Goal: Use online tool/utility: Utilize a website feature to perform a specific function

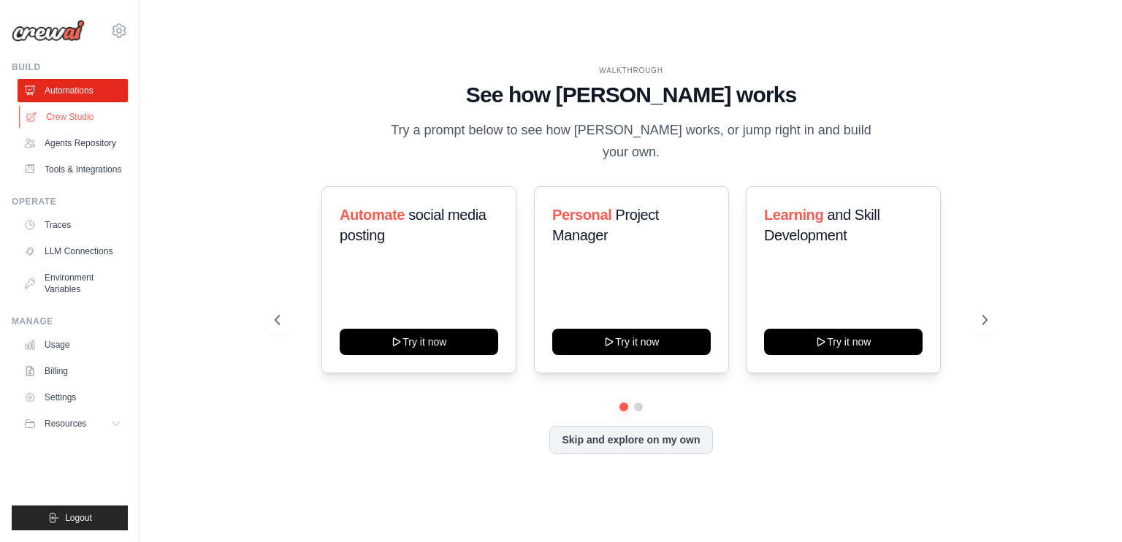
click at [68, 118] on link "Crew Studio" at bounding box center [74, 116] width 110 height 23
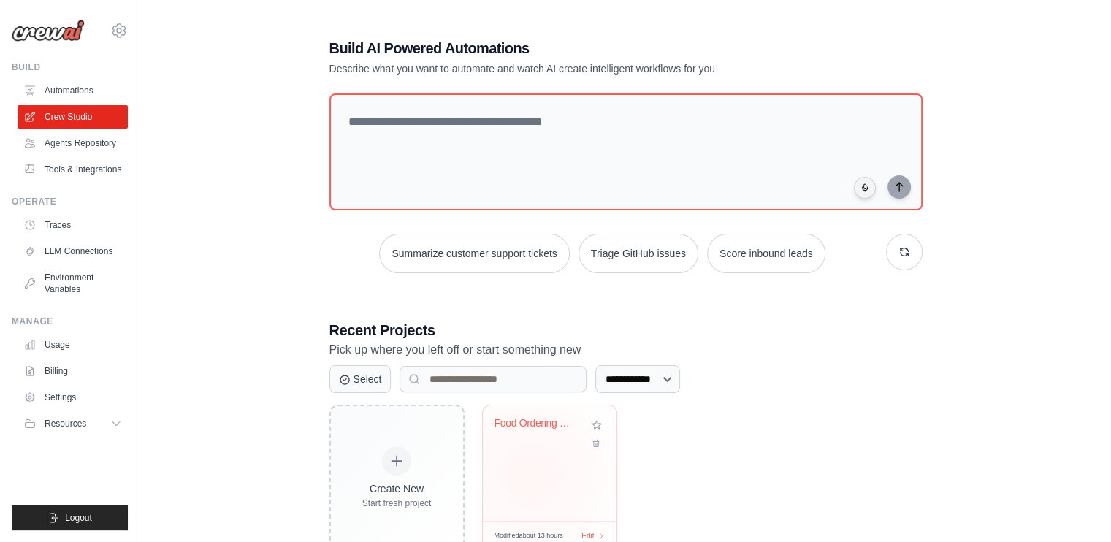
click at [533, 475] on div "Food Ordering Chatbot" at bounding box center [550, 463] width 134 height 115
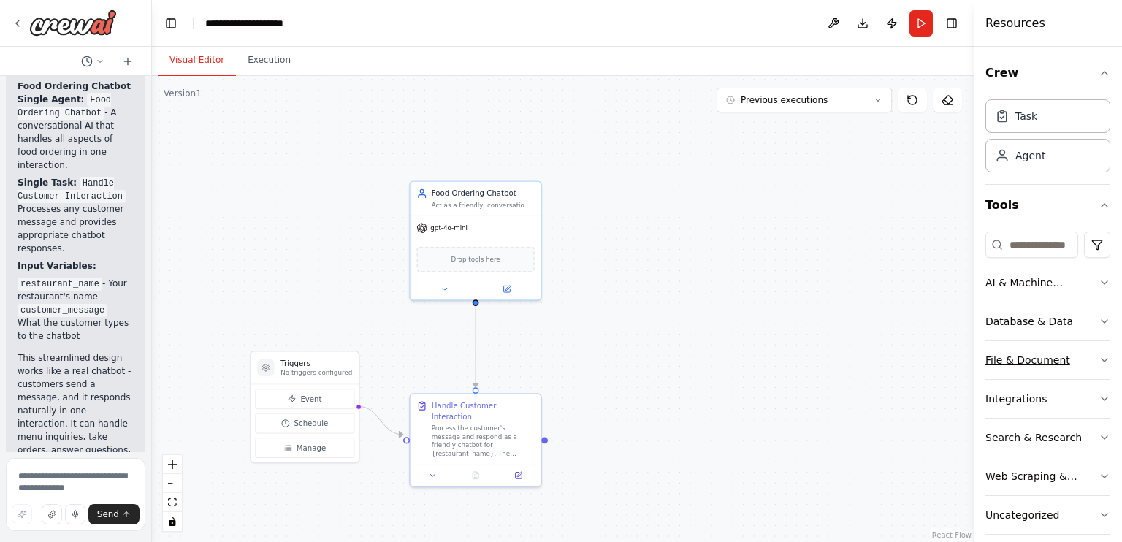
scroll to position [14, 0]
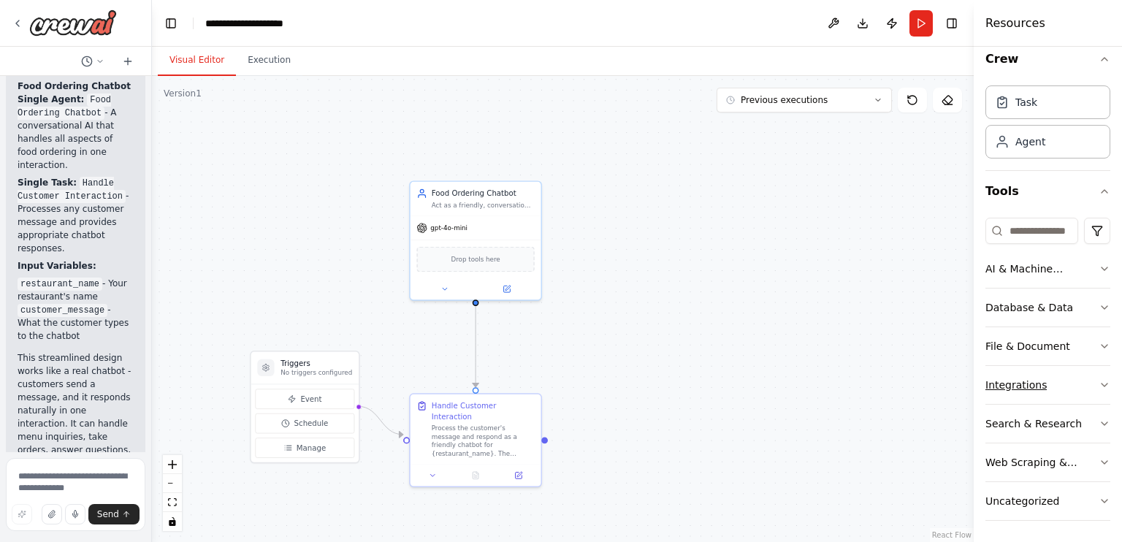
click at [1099, 383] on icon "button" at bounding box center [1105, 385] width 12 height 12
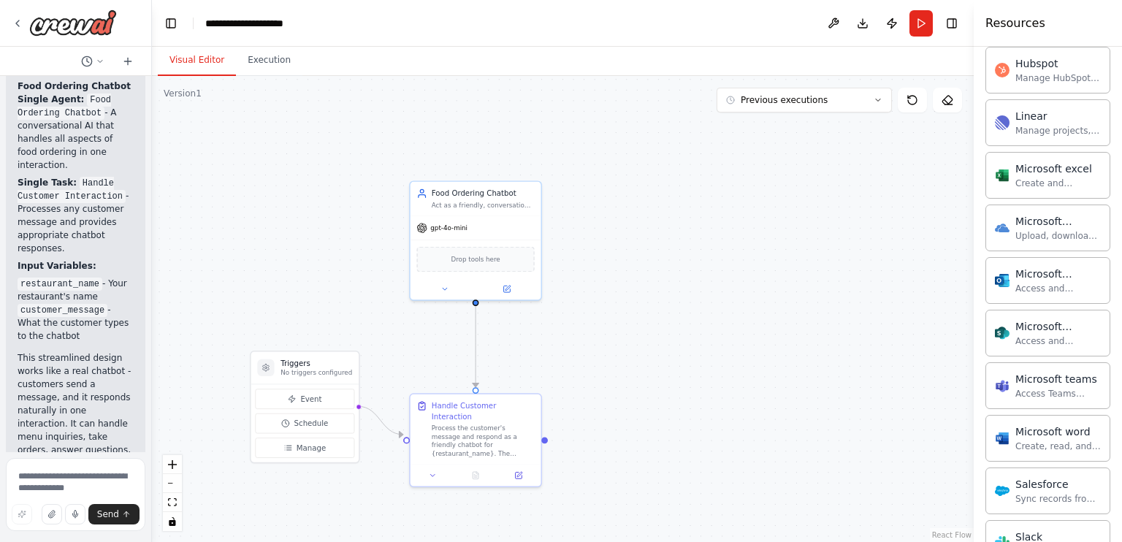
scroll to position [0, 0]
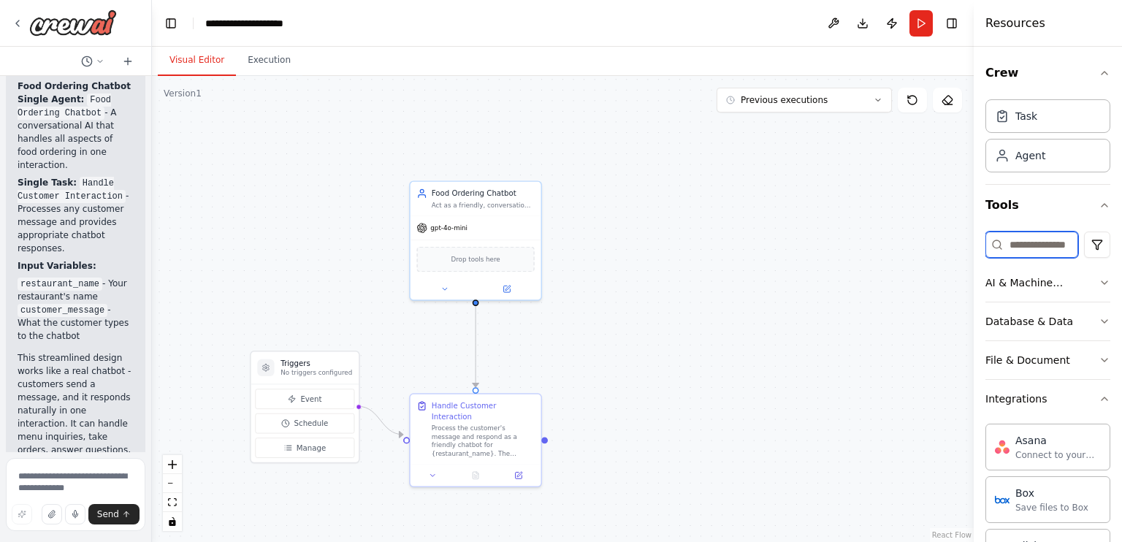
click at [1029, 248] on input at bounding box center [1032, 245] width 93 height 26
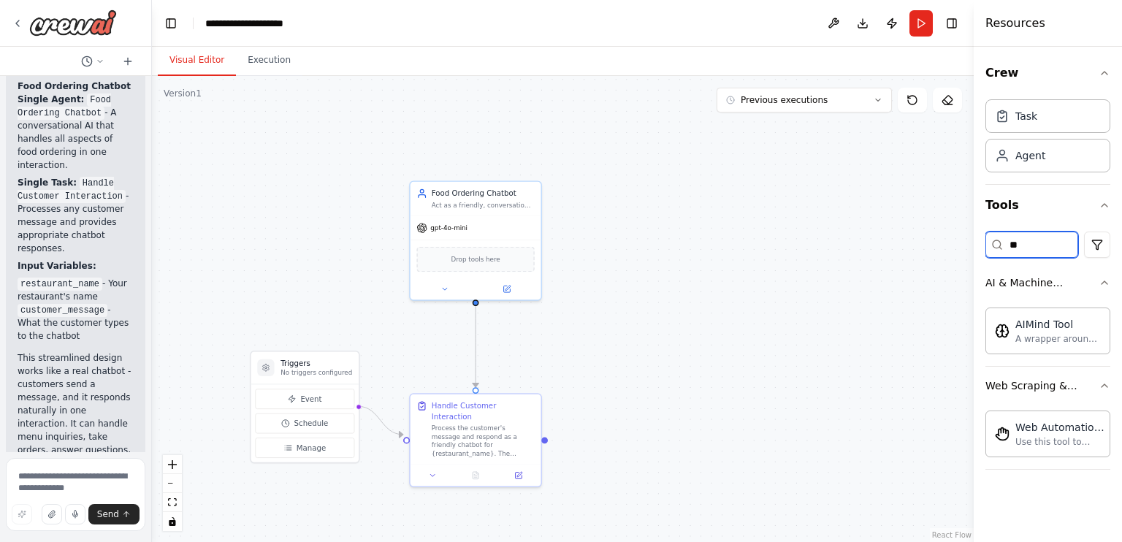
type input "*"
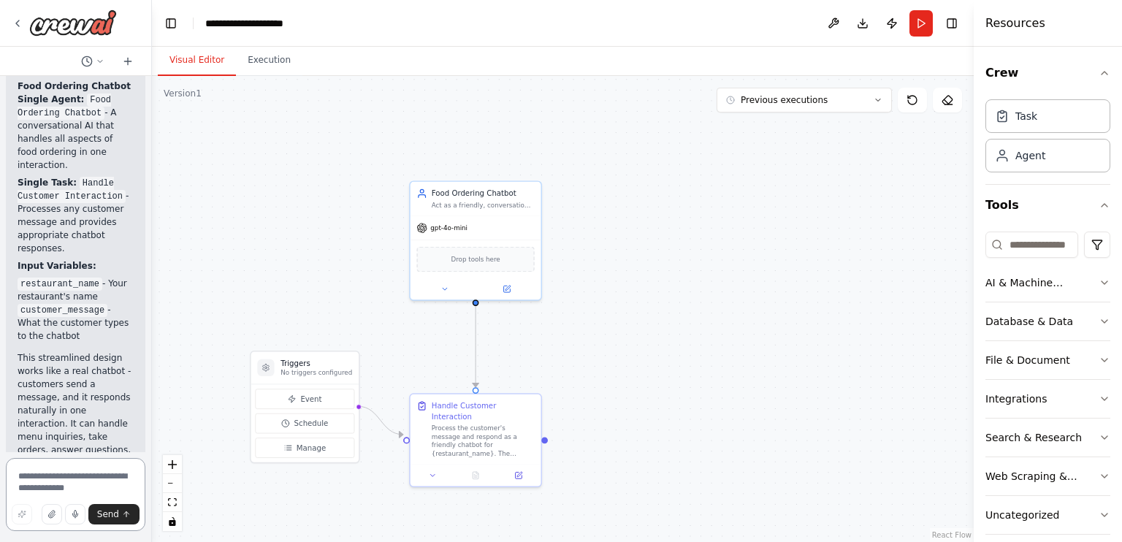
click at [31, 483] on textarea at bounding box center [76, 494] width 140 height 73
type textarea "**********"
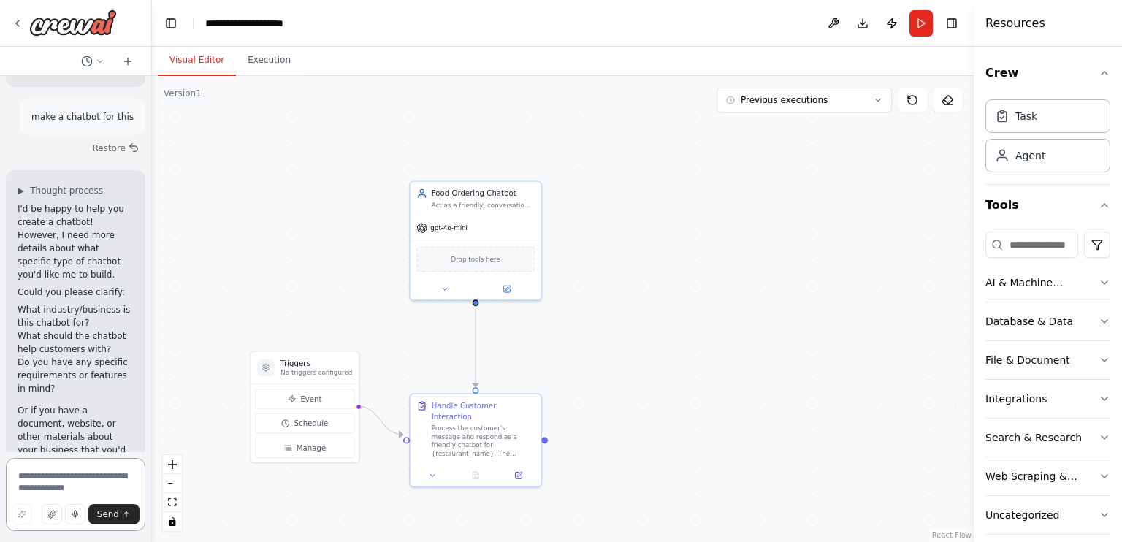
scroll to position [5203, 0]
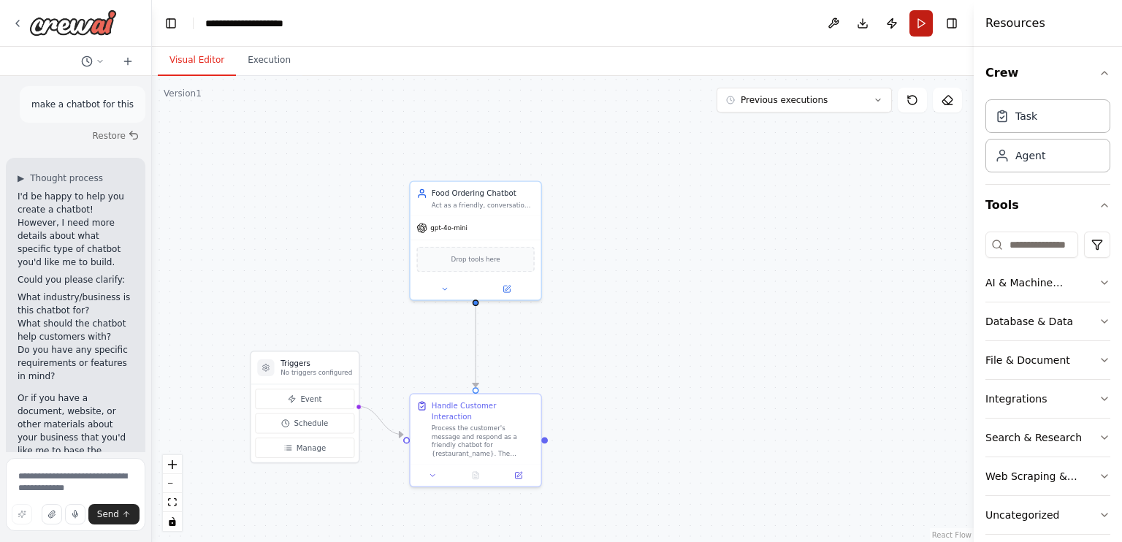
click at [924, 19] on button "Run" at bounding box center [921, 23] width 23 height 26
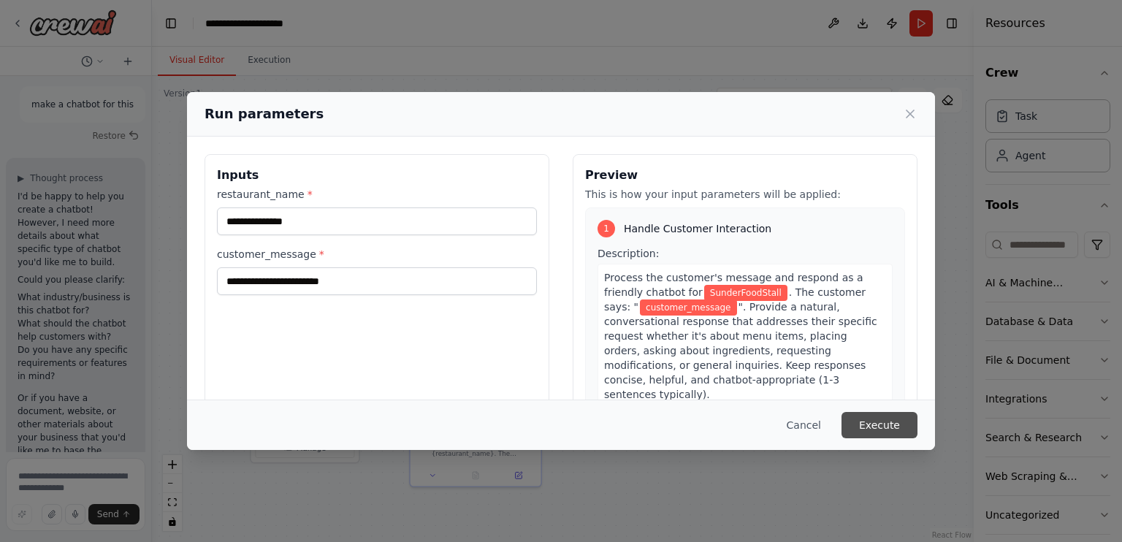
click at [875, 421] on button "Execute" at bounding box center [880, 425] width 76 height 26
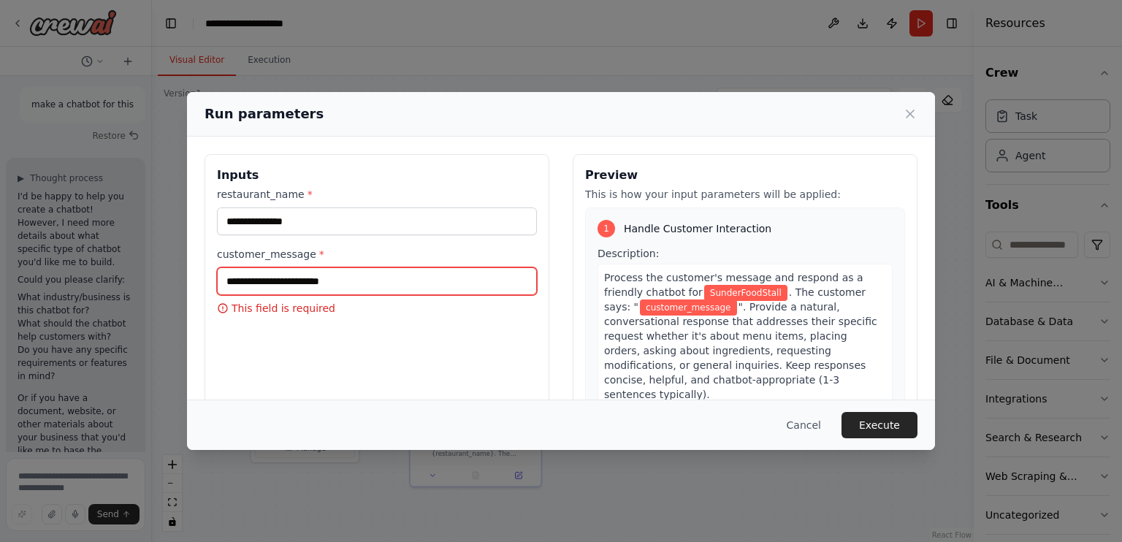
click at [303, 286] on input "customer_message *" at bounding box center [377, 281] width 320 height 28
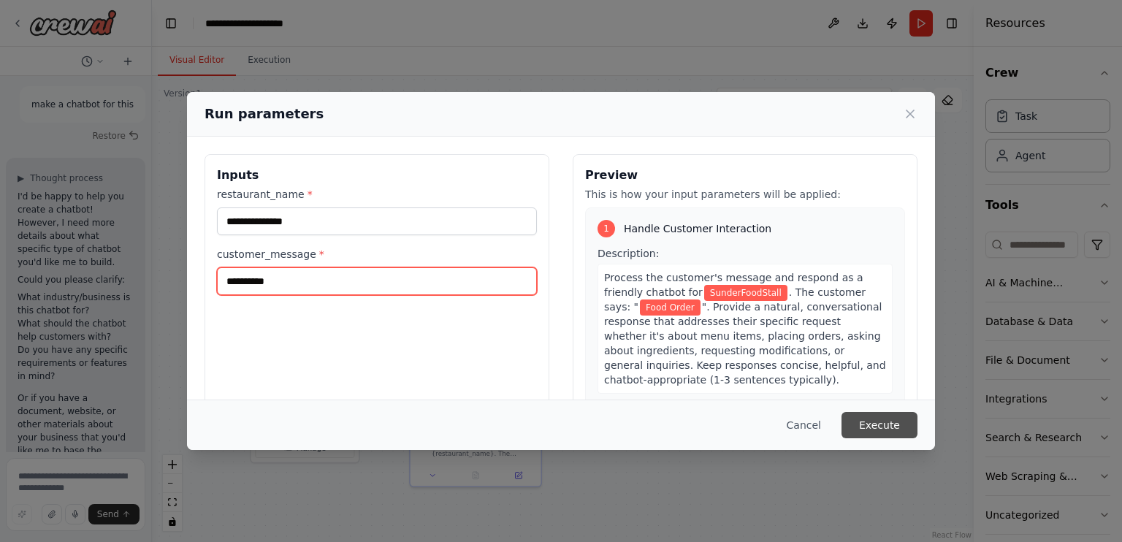
type input "**********"
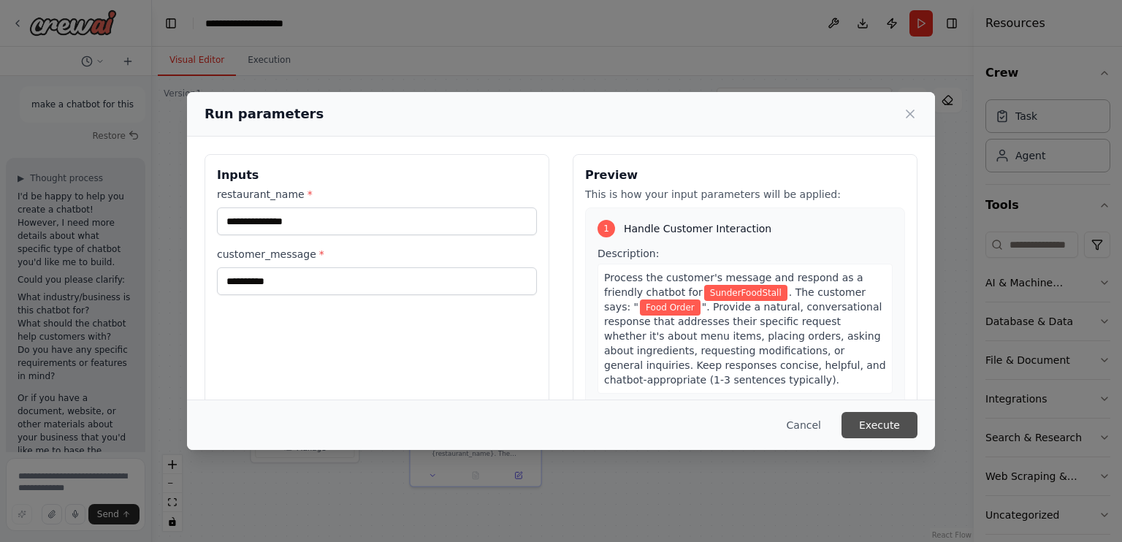
click at [885, 430] on button "Execute" at bounding box center [880, 425] width 76 height 26
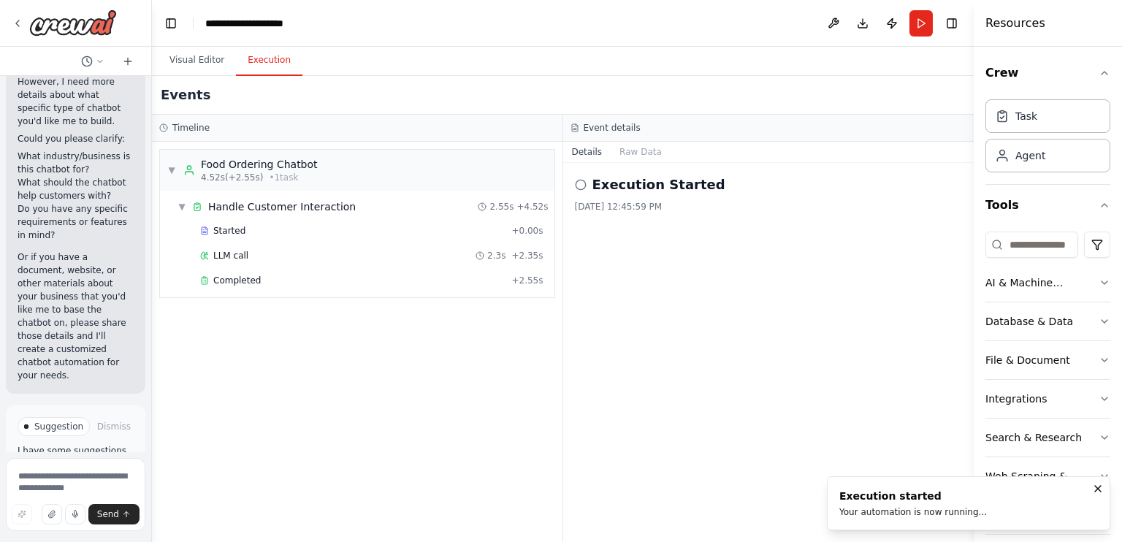
scroll to position [5345, 0]
